Goal: Task Accomplishment & Management: Complete application form

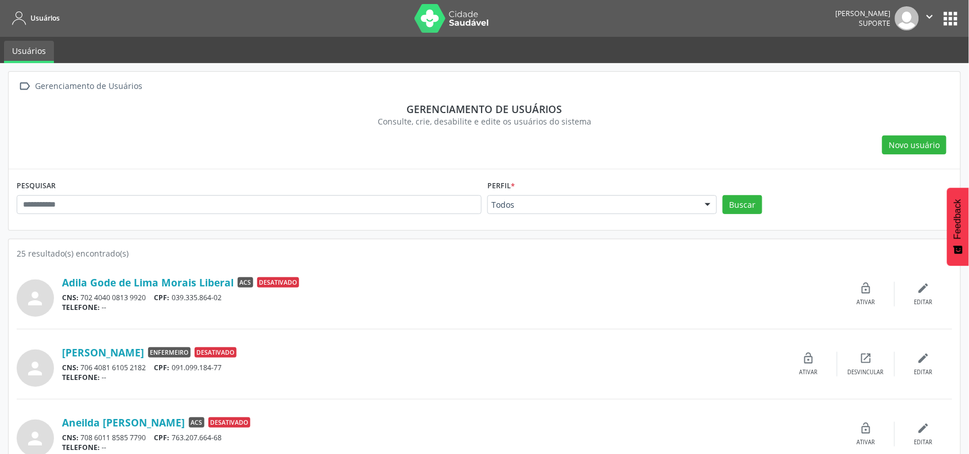
click at [519, 194] on div "Perfil * Todos Todos ACS Administrador Administrador do Liga Saudável Coordenad…" at bounding box center [603, 195] width 230 height 37
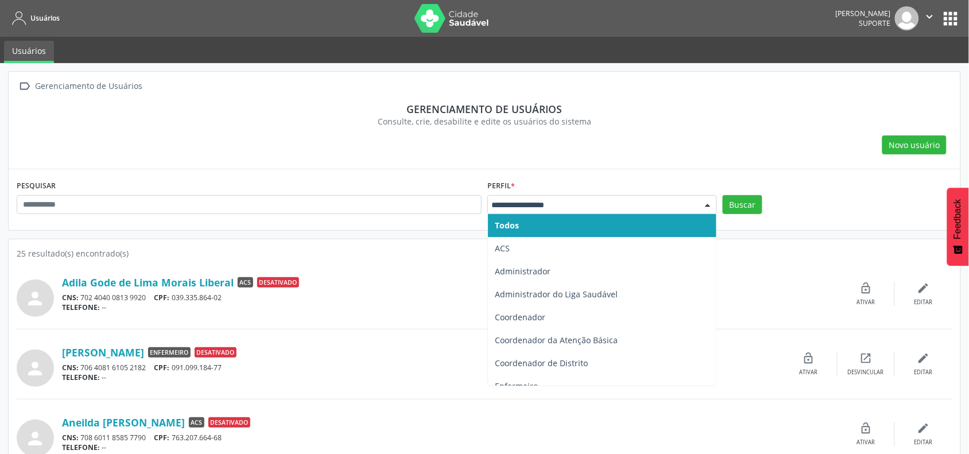
click at [524, 212] on div at bounding box center [603, 205] width 230 height 20
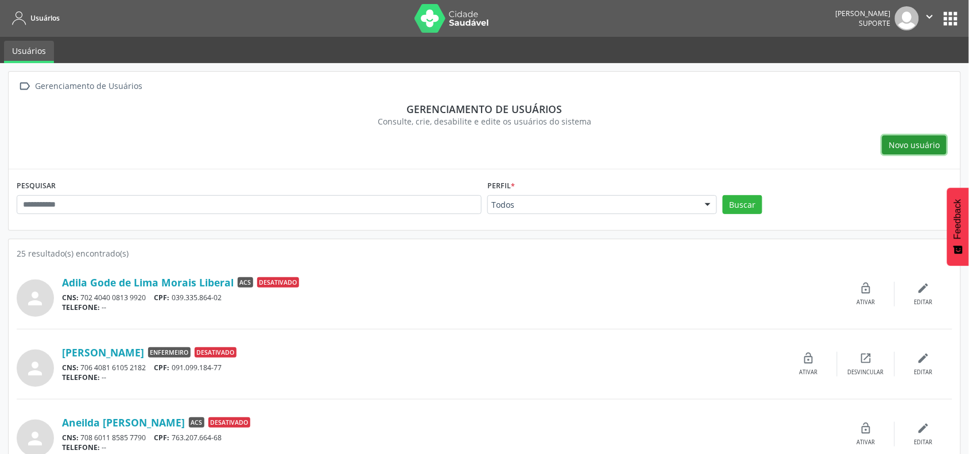
click at [896, 144] on span "Novo usuário" at bounding box center [914, 145] width 51 height 12
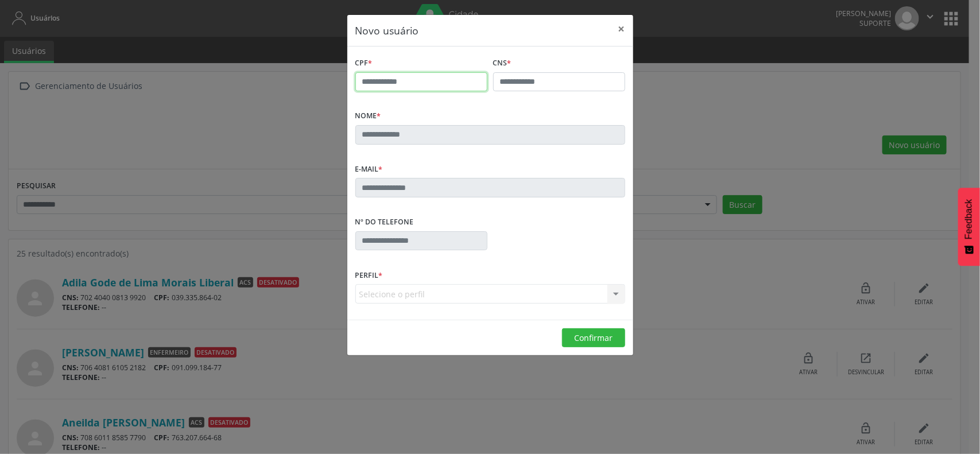
click at [413, 80] on input "text" at bounding box center [421, 82] width 132 height 20
type input "**********"
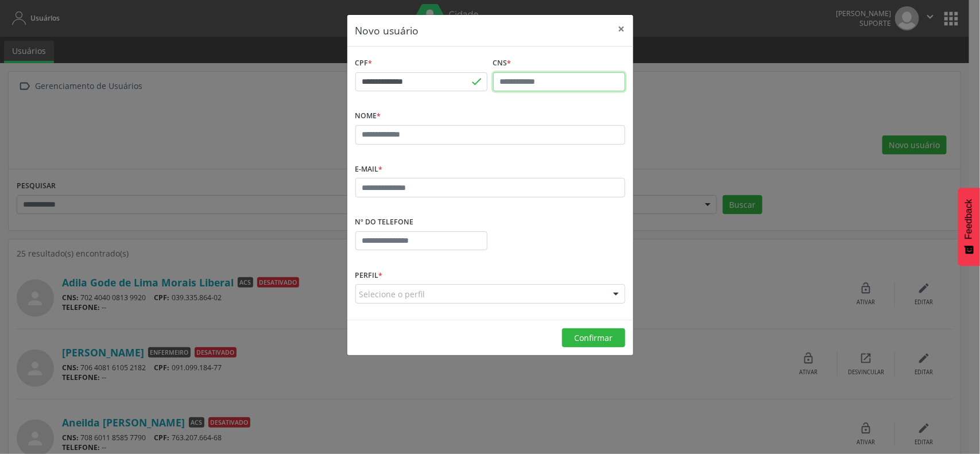
paste input "**********"
type input "**********"
click at [442, 132] on input "text" at bounding box center [490, 135] width 270 height 20
type input "**********"
click at [432, 189] on input "text" at bounding box center [490, 188] width 270 height 20
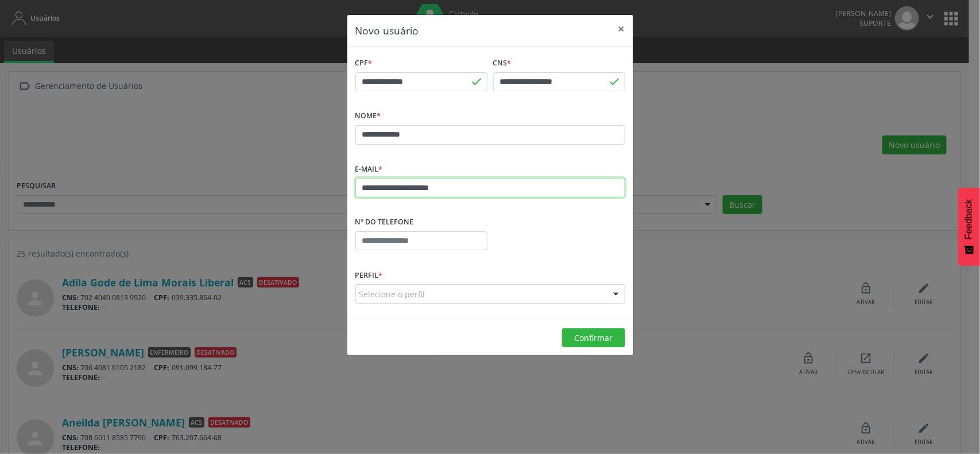
type input "**********"
click at [394, 233] on input "text" at bounding box center [421, 241] width 132 height 20
type input "**********"
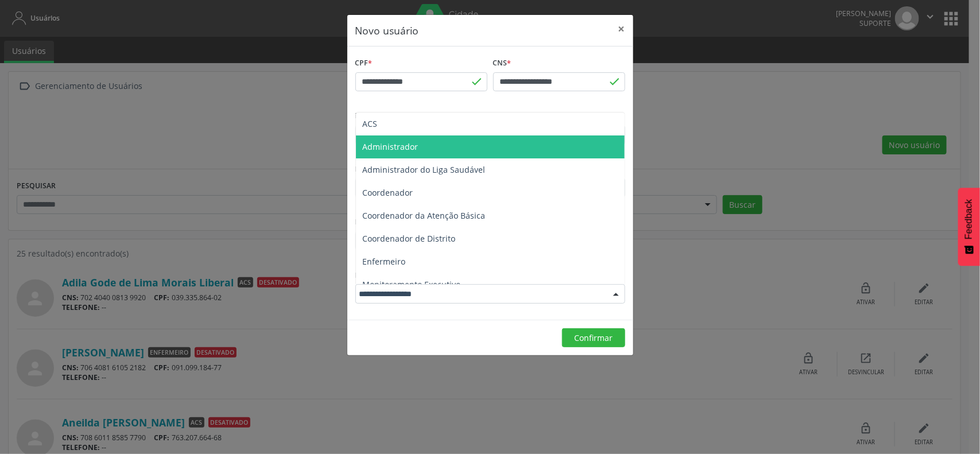
click at [390, 148] on span "Administrador" at bounding box center [391, 146] width 56 height 11
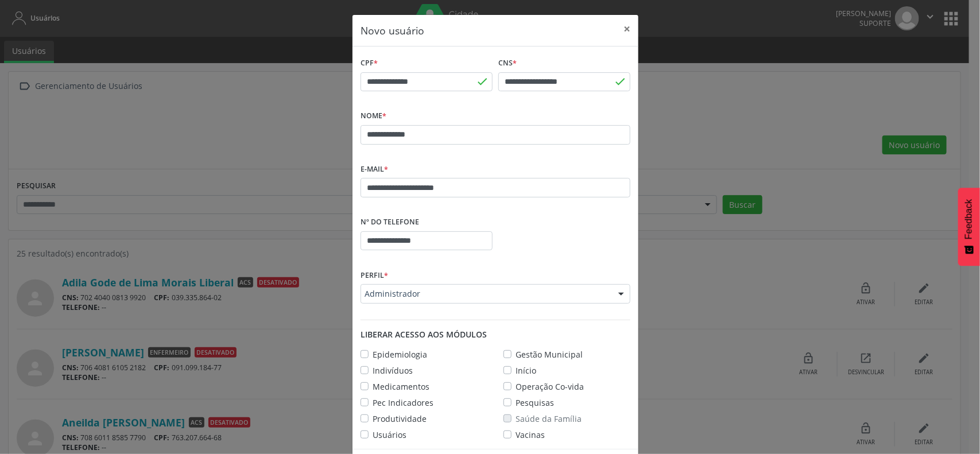
scroll to position [46, 0]
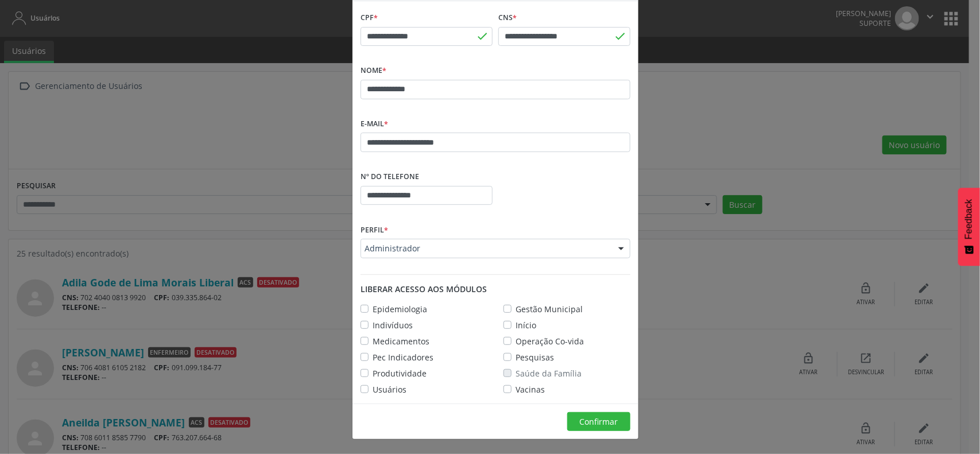
click at [373, 307] on label "Epidemiologia" at bounding box center [400, 309] width 55 height 12
click at [373, 322] on label "Indivíduos" at bounding box center [393, 325] width 40 height 12
click at [361, 335] on div "Medicamentos" at bounding box center [395, 341] width 69 height 12
click at [373, 343] on label "Medicamentos" at bounding box center [401, 341] width 57 height 12
drag, startPoint x: 359, startPoint y: 349, endPoint x: 359, endPoint y: 358, distance: 8.6
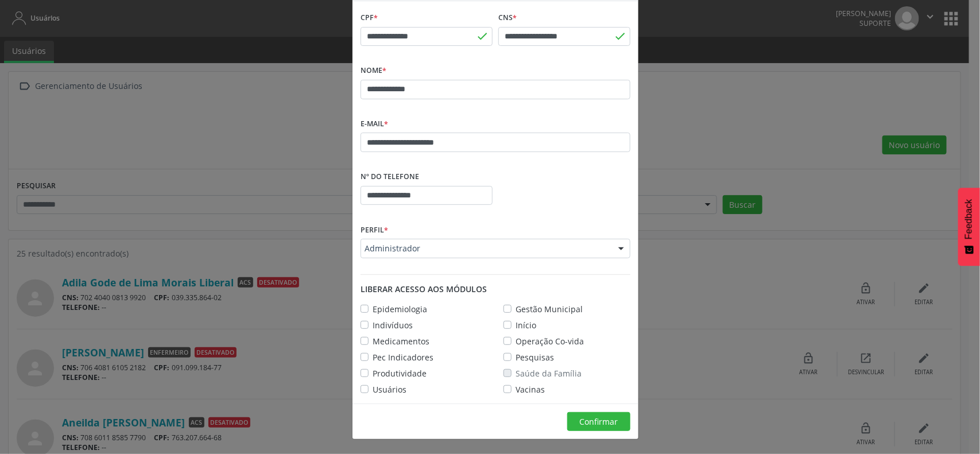
click at [359, 350] on div "Epidemiologia Gestão Municipal Indivíduos Início Medicamentos Operação Co-vida …" at bounding box center [496, 347] width 286 height 96
click at [373, 358] on label "Pec Indicadores" at bounding box center [403, 357] width 61 height 12
click at [373, 372] on label "Produtividade" at bounding box center [400, 373] width 54 height 12
drag, startPoint x: 357, startPoint y: 385, endPoint x: 365, endPoint y: 391, distance: 10.2
click at [373, 386] on label "Usuários" at bounding box center [390, 390] width 34 height 12
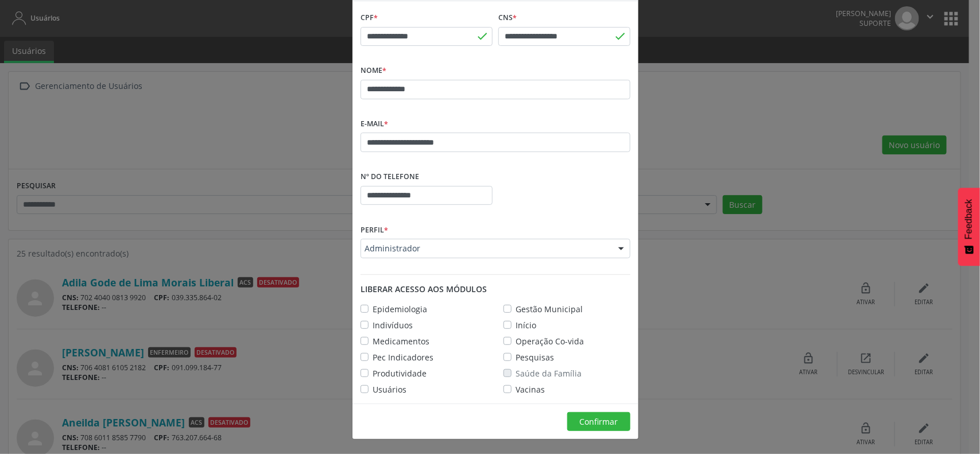
click at [516, 307] on label "Gestão Municipal" at bounding box center [549, 309] width 67 height 12
click at [516, 323] on label "Início" at bounding box center [526, 325] width 21 height 12
drag, startPoint x: 504, startPoint y: 341, endPoint x: 504, endPoint y: 351, distance: 10.3
click at [516, 342] on label "Operação Co-vida" at bounding box center [550, 341] width 68 height 12
click at [516, 357] on label "Pesquisas" at bounding box center [535, 357] width 38 height 12
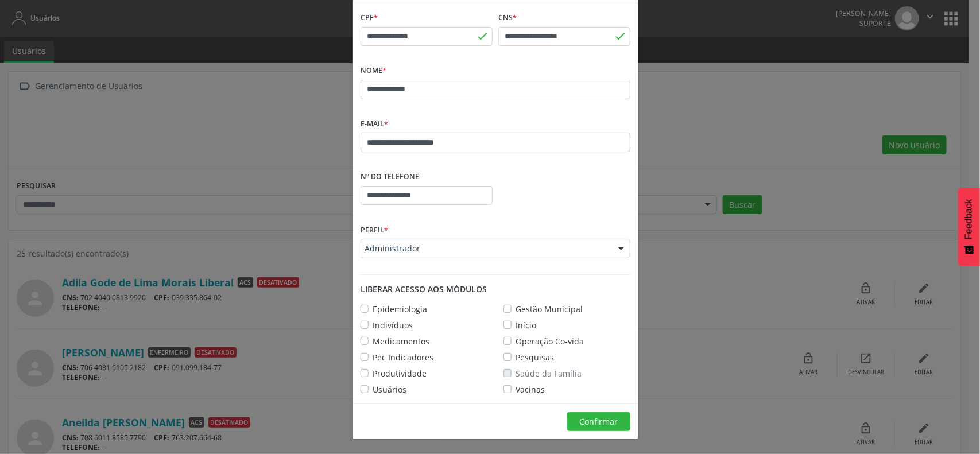
drag, startPoint x: 505, startPoint y: 386, endPoint x: 512, endPoint y: 399, distance: 14.9
click at [516, 388] on label "Vacinas" at bounding box center [530, 390] width 29 height 12
click at [589, 420] on span "Confirmar" at bounding box center [599, 421] width 38 height 11
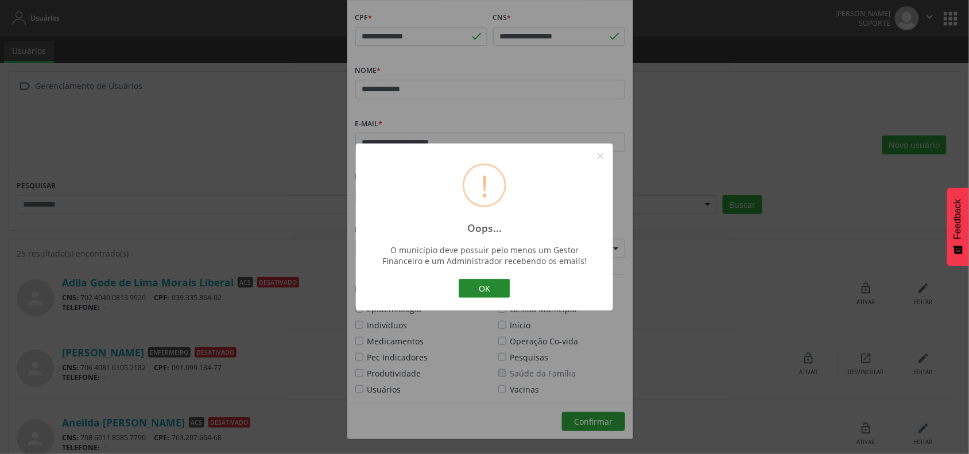
click at [480, 293] on button "OK" at bounding box center [485, 289] width 52 height 20
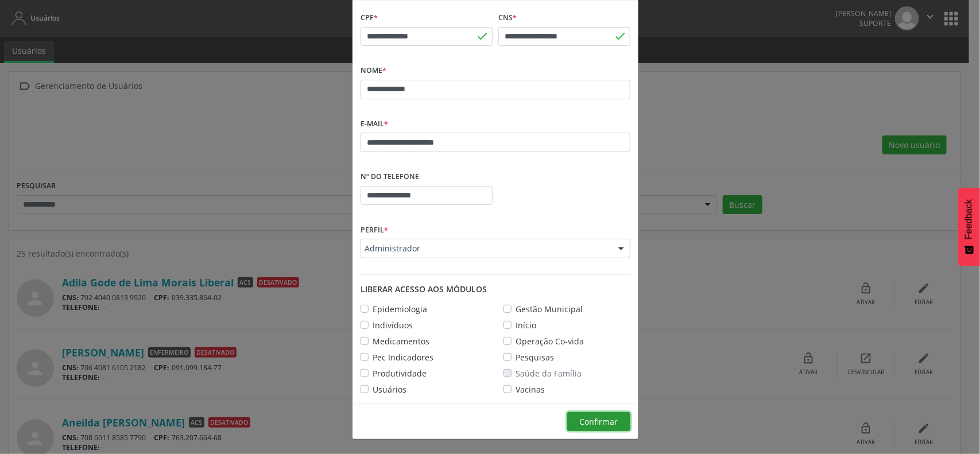
click at [587, 426] on button "Confirmar" at bounding box center [598, 422] width 63 height 20
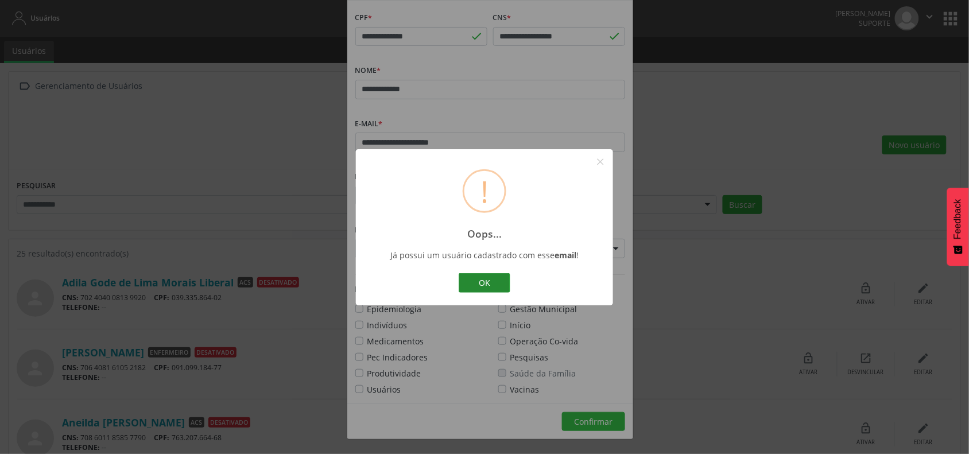
click at [489, 288] on button "OK" at bounding box center [485, 283] width 52 height 20
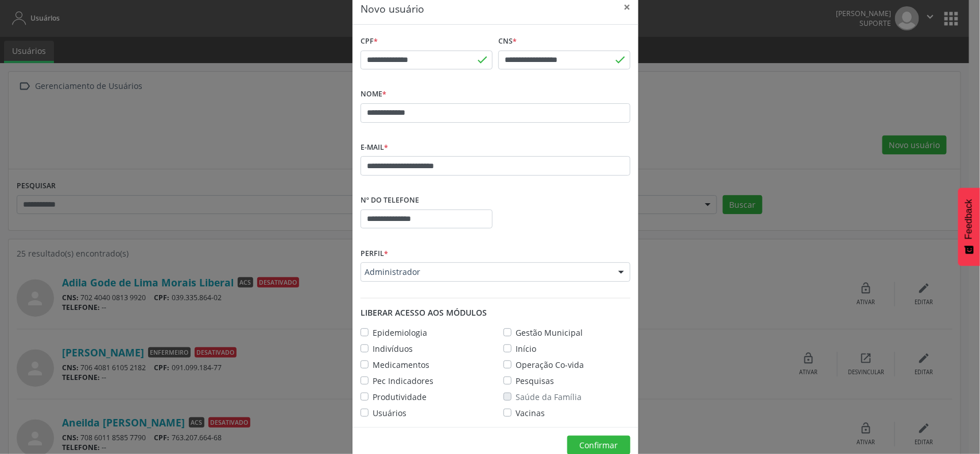
scroll to position [0, 0]
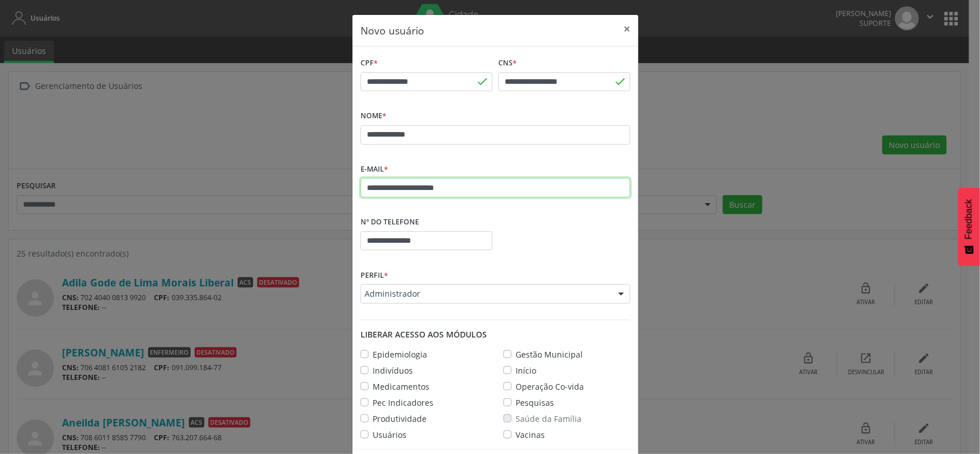
click at [412, 187] on input "**********" at bounding box center [496, 188] width 270 height 20
click at [623, 26] on button "×" at bounding box center [627, 29] width 23 height 28
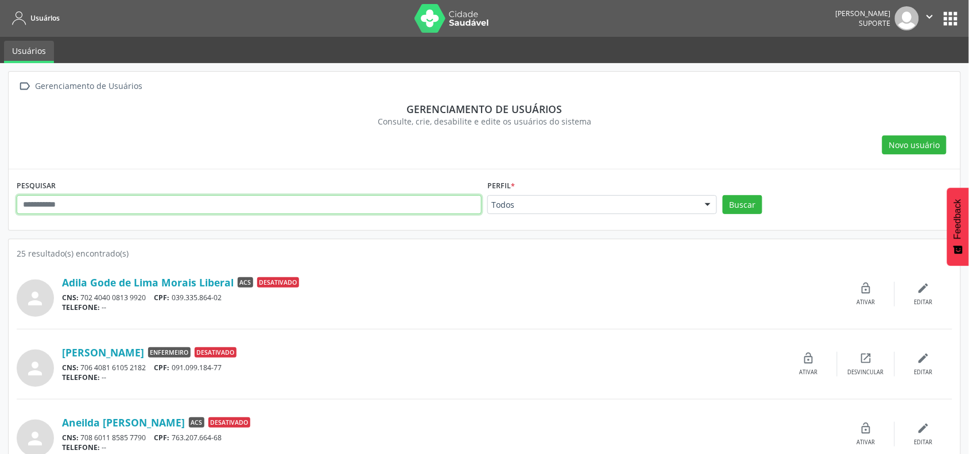
click at [283, 204] on input "text" at bounding box center [249, 205] width 465 height 20
type input "*****"
click at [723, 195] on button "Buscar" at bounding box center [743, 205] width 40 height 20
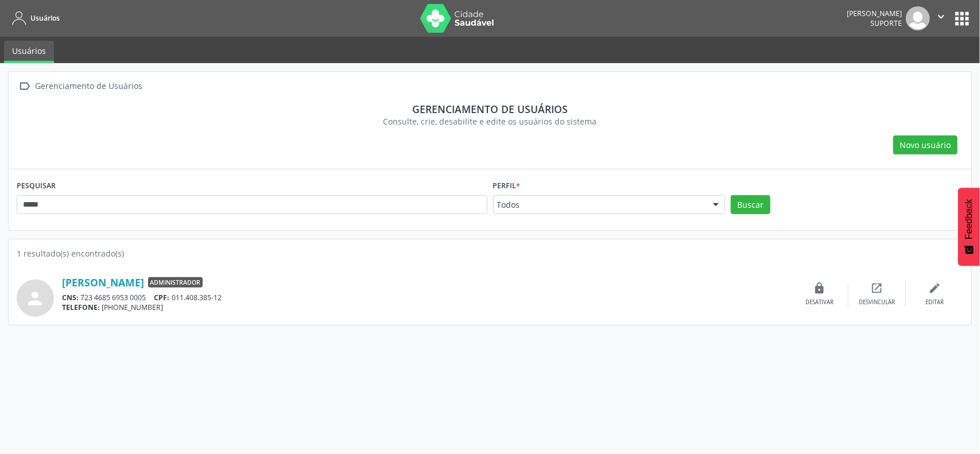
click at [945, 13] on icon "" at bounding box center [941, 16] width 13 height 13
click at [897, 68] on link "Sair" at bounding box center [911, 70] width 79 height 16
